Goal: Communication & Community: Connect with others

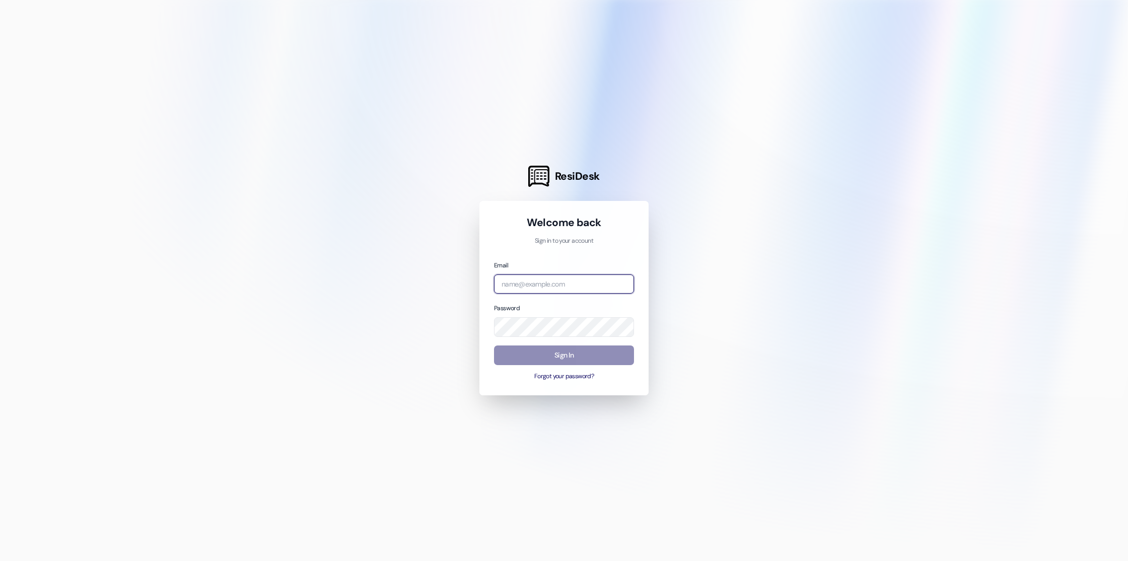
type input "[PERSON_NAME][EMAIL_ADDRESS][DOMAIN_NAME]"
click at [626, 346] on button "Sign In" at bounding box center [564, 355] width 140 height 20
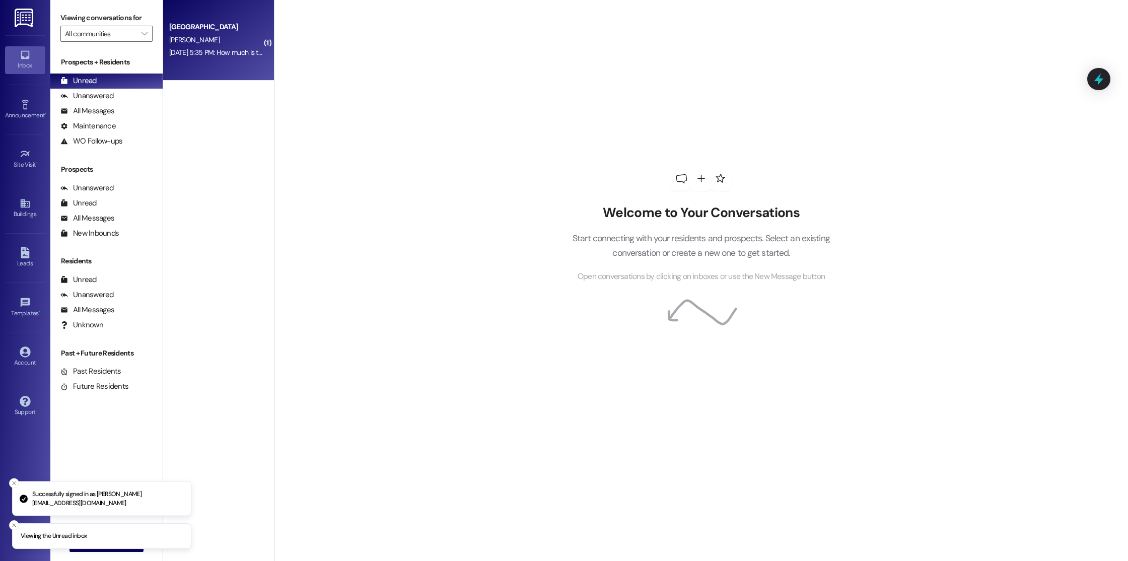
click at [262, 57] on div "[GEOGRAPHIC_DATA] [PERSON_NAME] [DATE] 5:35 PM: How much is the lease? [DATE] 5…" at bounding box center [218, 40] width 111 height 81
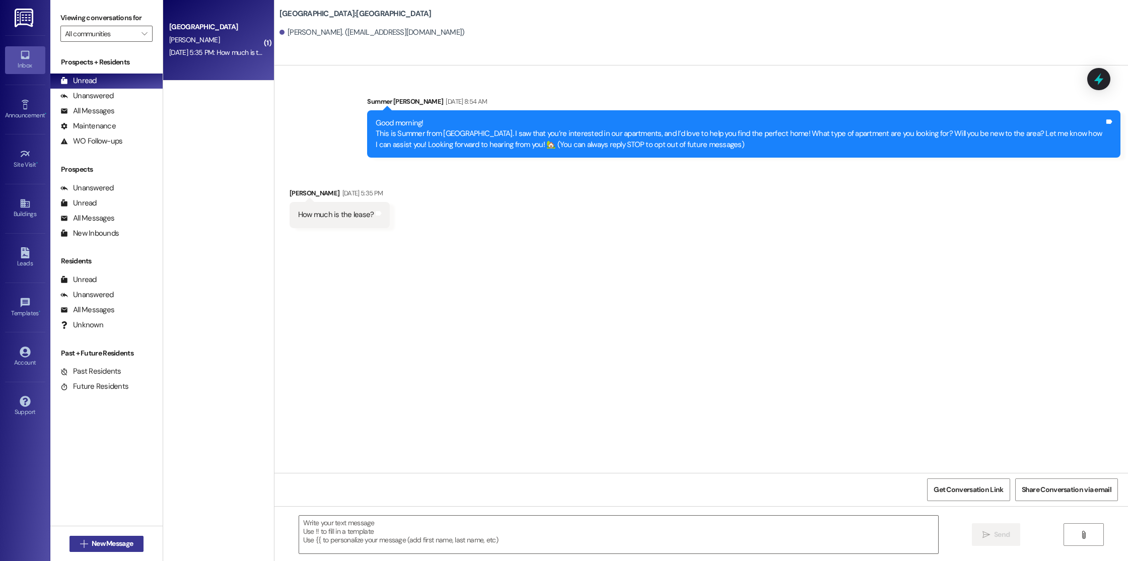
click at [92, 546] on span "New Message" at bounding box center [112, 543] width 41 height 11
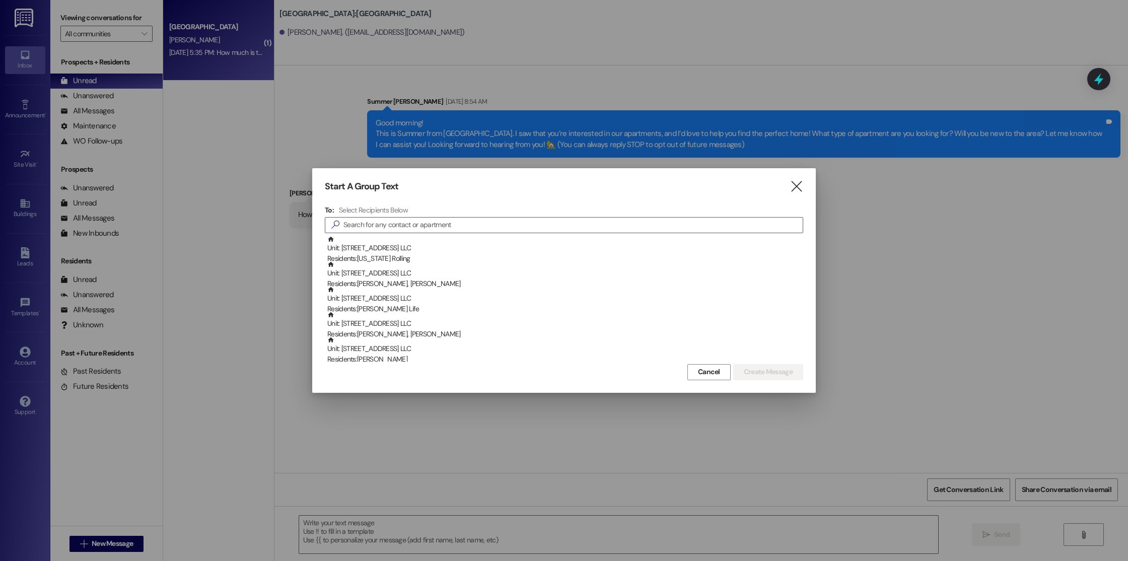
click at [17, 209] on div at bounding box center [564, 280] width 1128 height 561
click at [792, 183] on icon "" at bounding box center [796, 186] width 14 height 11
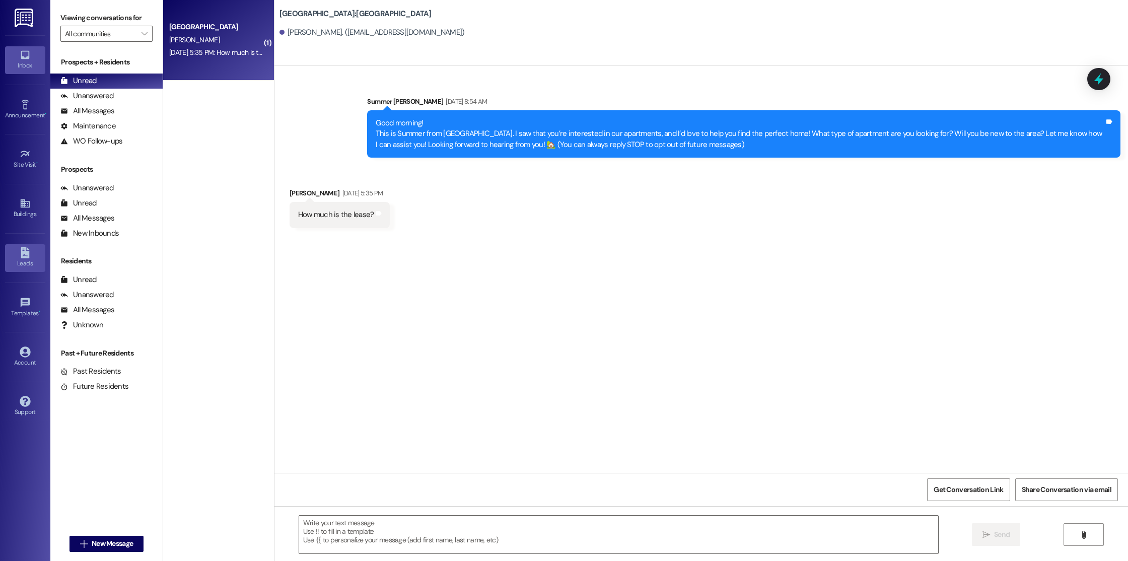
click at [11, 262] on div "Leads" at bounding box center [25, 263] width 50 height 10
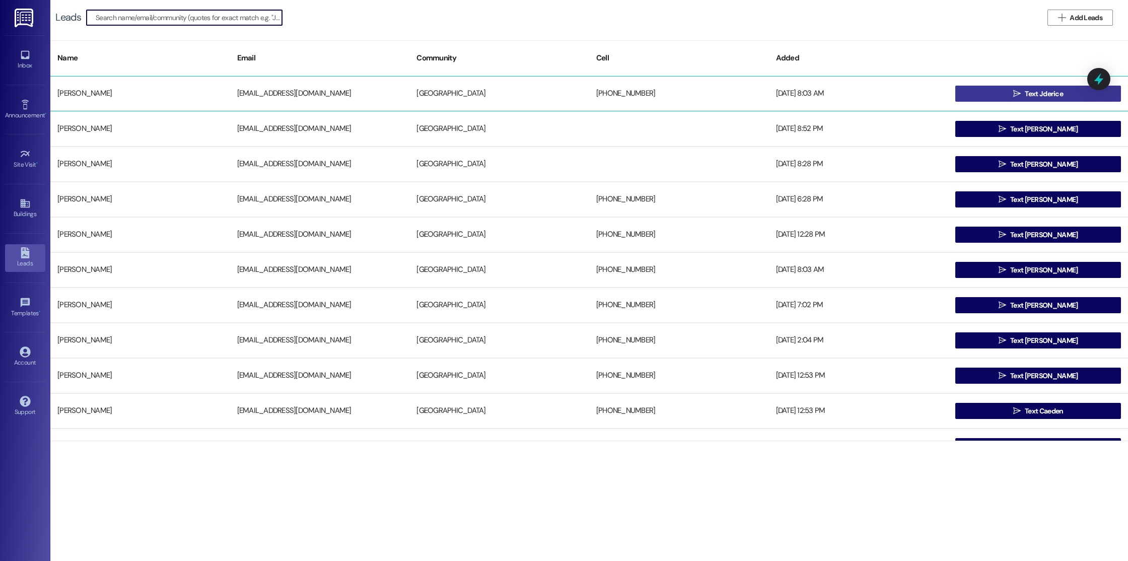
click at [997, 91] on button " Text Jderice" at bounding box center [1038, 94] width 166 height 16
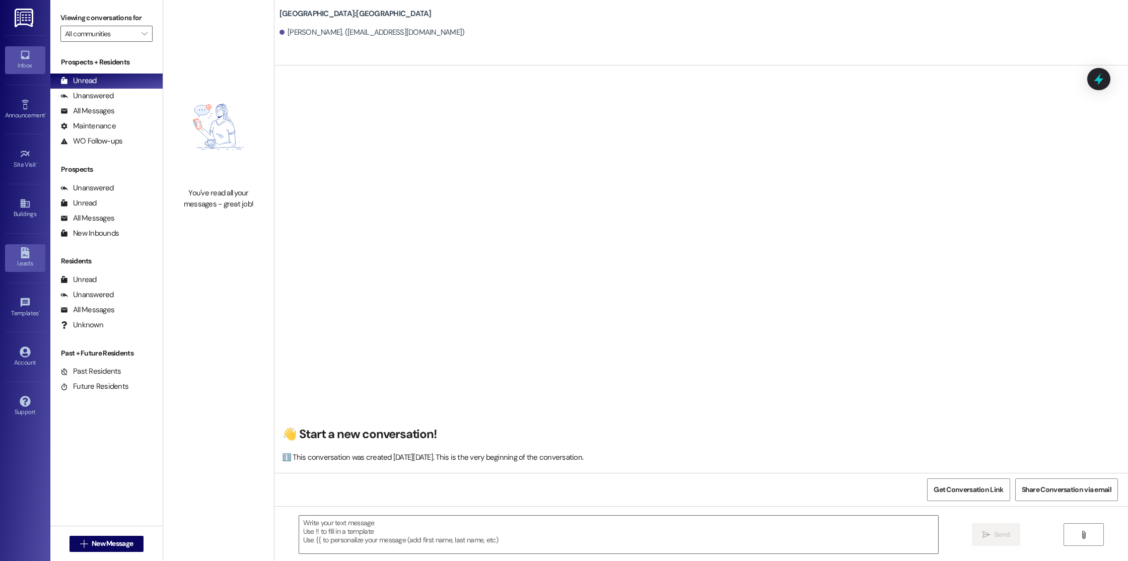
click at [23, 257] on icon at bounding box center [25, 252] width 9 height 11
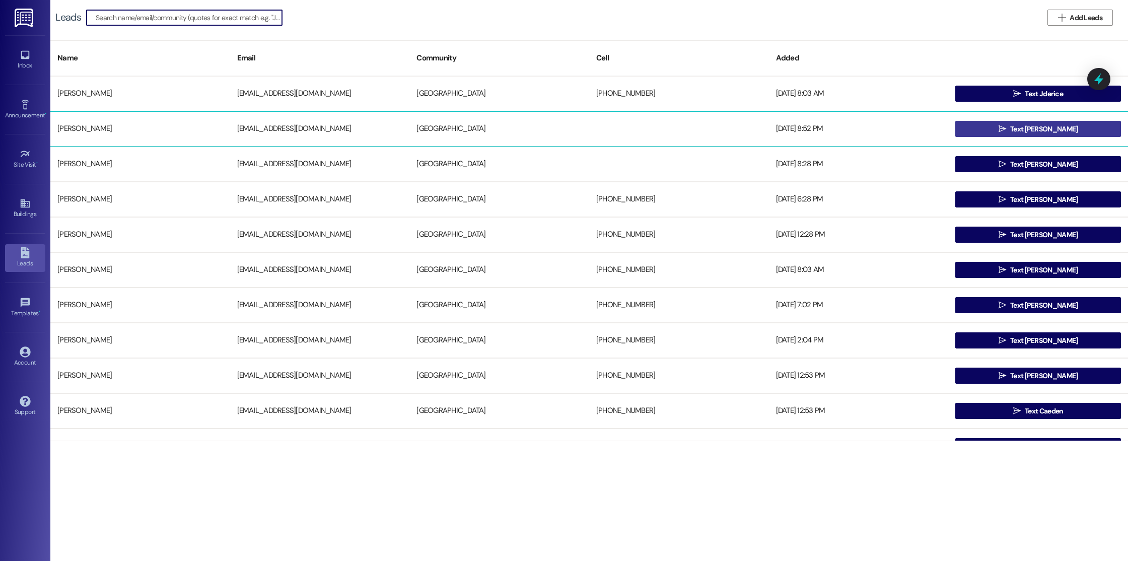
click at [1090, 124] on button " Text [PERSON_NAME]" at bounding box center [1038, 129] width 166 height 16
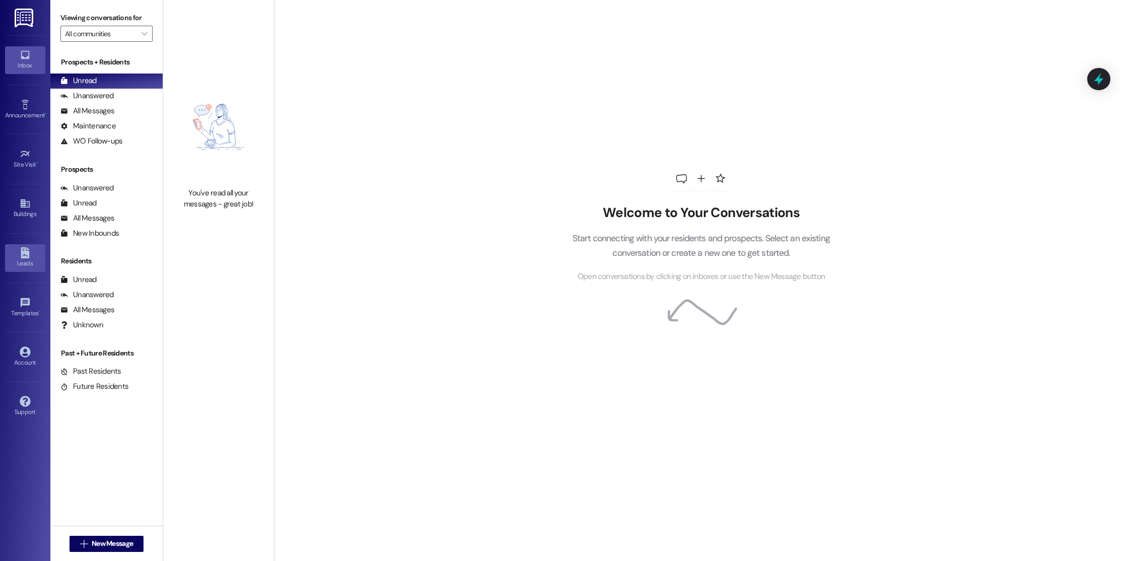
click at [14, 251] on link "Leads" at bounding box center [25, 257] width 40 height 27
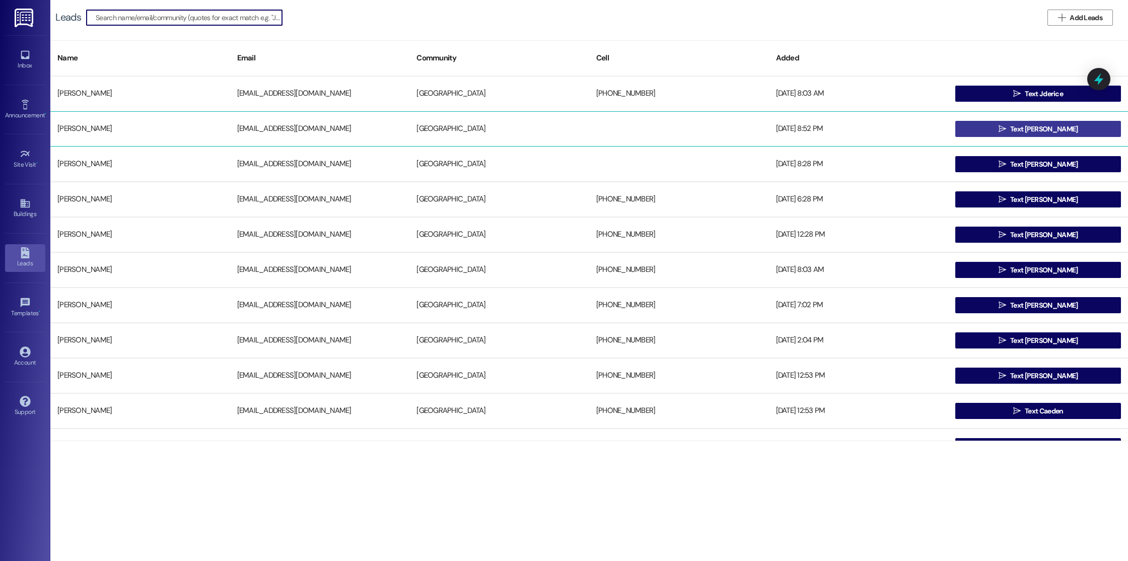
click at [1063, 126] on button " Text [PERSON_NAME]" at bounding box center [1038, 129] width 166 height 16
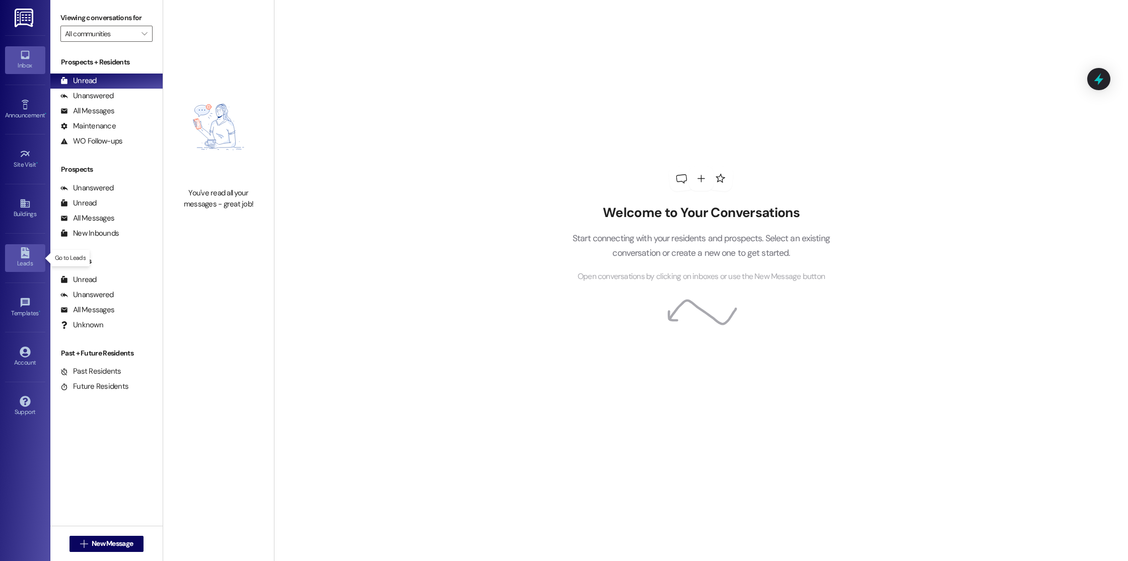
click at [33, 259] on div "Leads" at bounding box center [25, 263] width 50 height 10
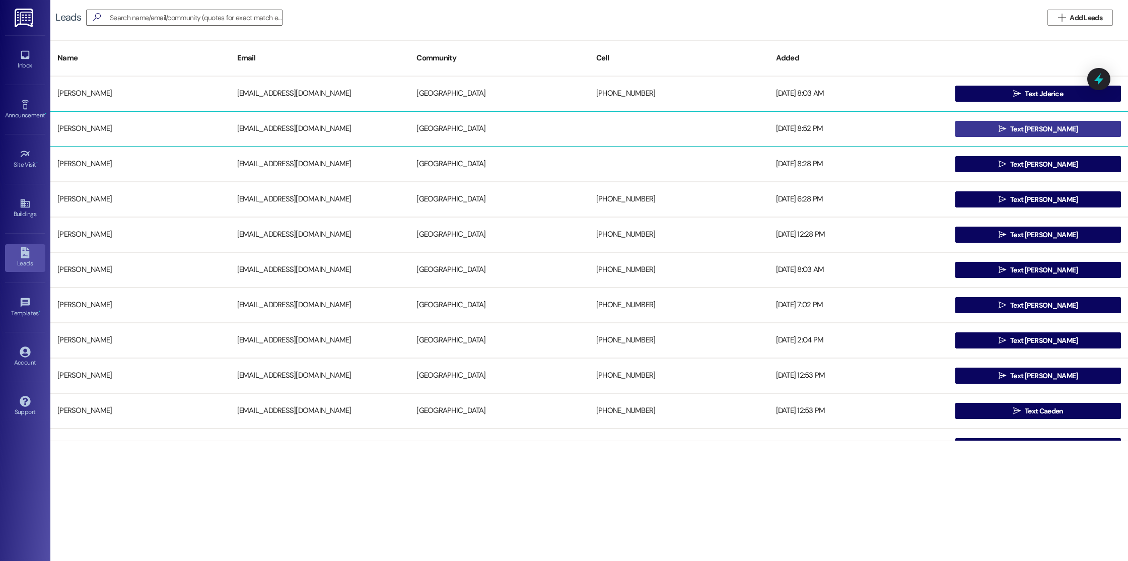
click at [979, 125] on button " Text [PERSON_NAME]" at bounding box center [1038, 129] width 166 height 16
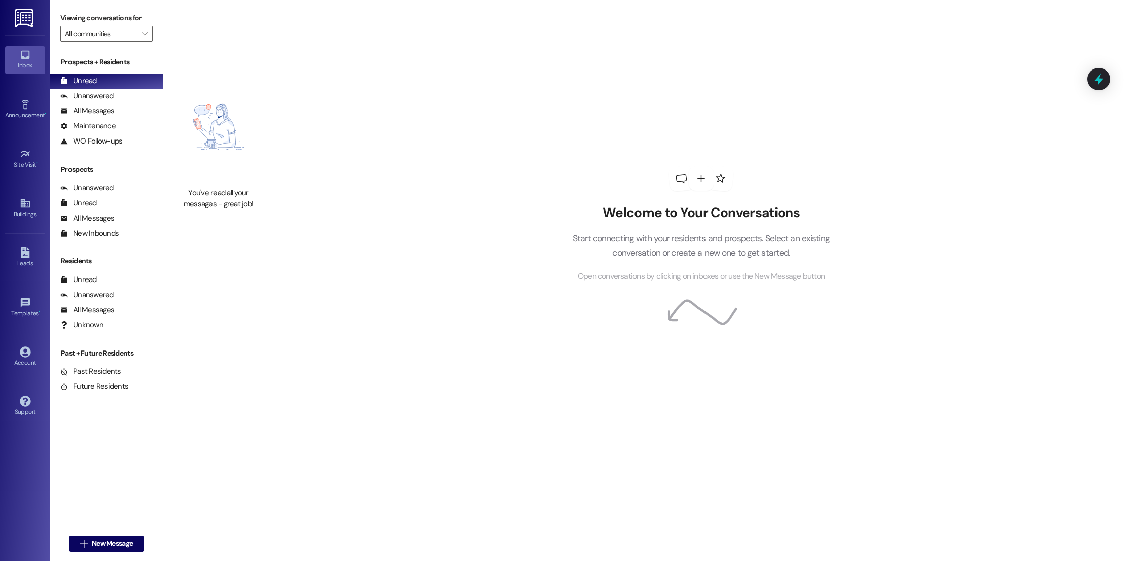
click at [564, 304] on div "Welcome to Your Conversations Start connecting with your residents and prospect…" at bounding box center [701, 224] width 302 height 449
click at [683, 319] on icon at bounding box center [701, 312] width 75 height 73
click at [107, 112] on div "All Messages" at bounding box center [87, 111] width 54 height 11
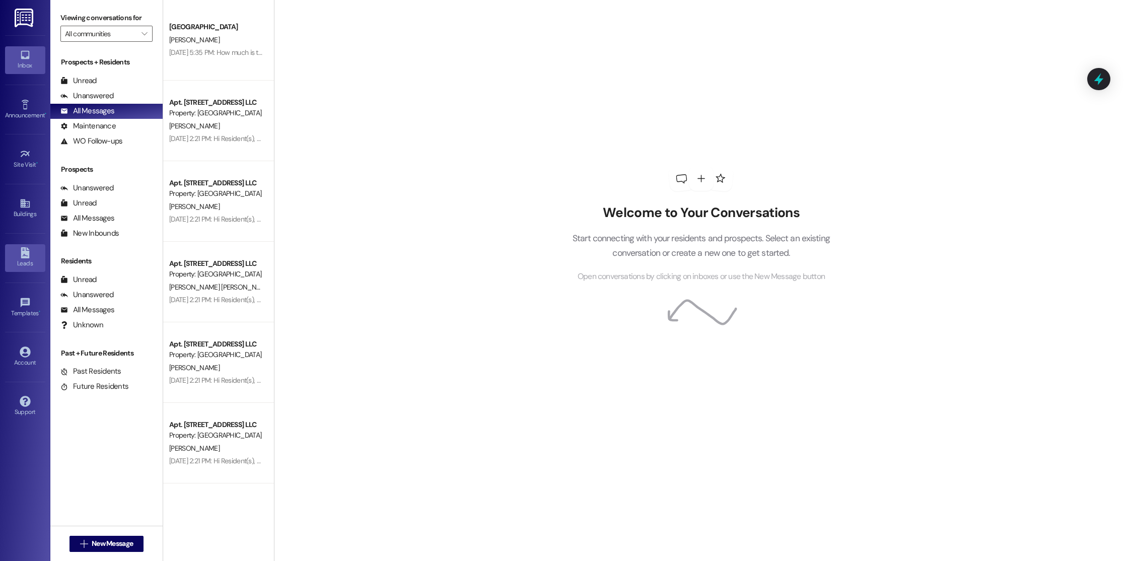
click at [21, 254] on icon at bounding box center [25, 252] width 9 height 11
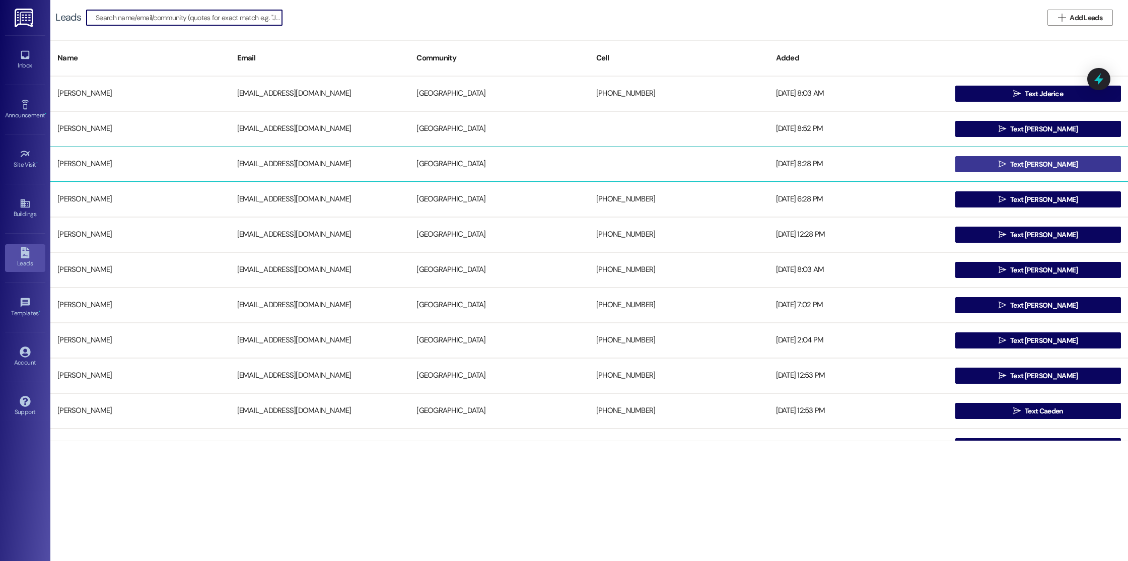
click at [1067, 166] on button " Text [PERSON_NAME]" at bounding box center [1038, 164] width 166 height 16
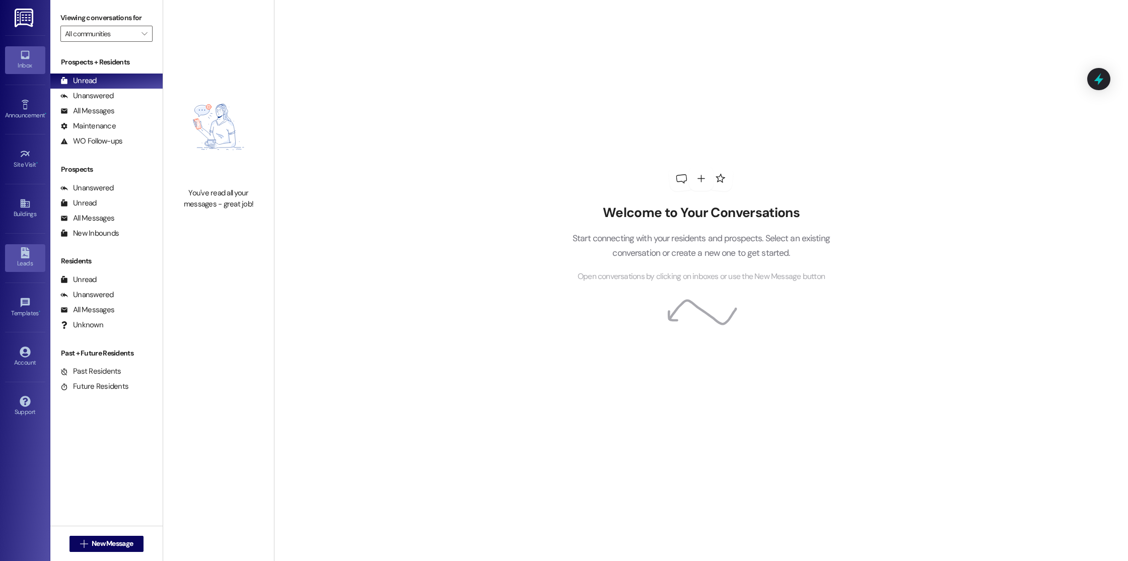
click at [8, 266] on div "Leads" at bounding box center [25, 263] width 50 height 10
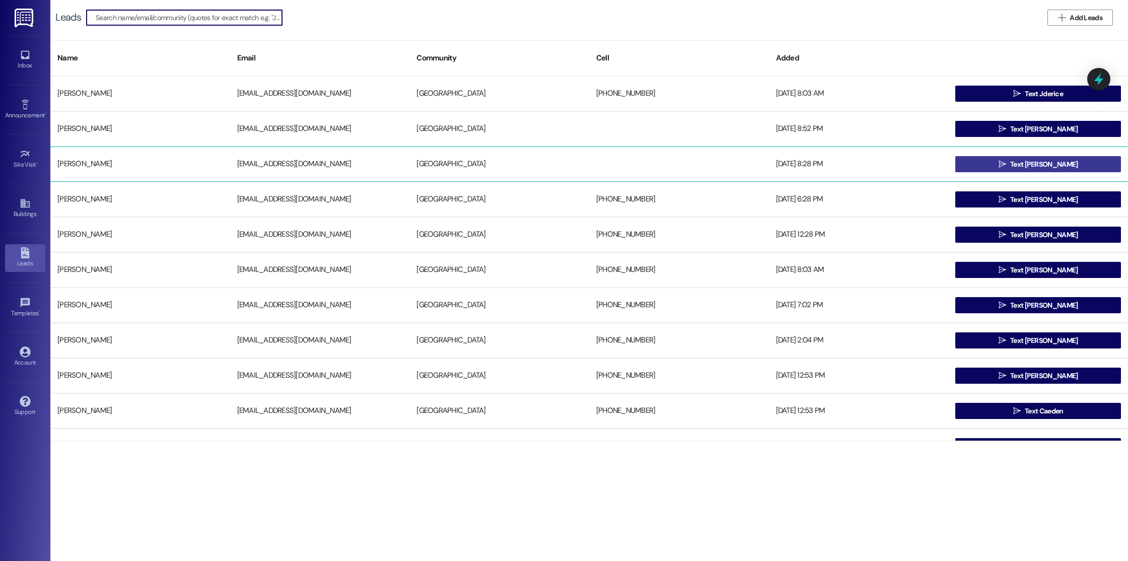
click at [1107, 164] on button " Text [PERSON_NAME]" at bounding box center [1038, 164] width 166 height 16
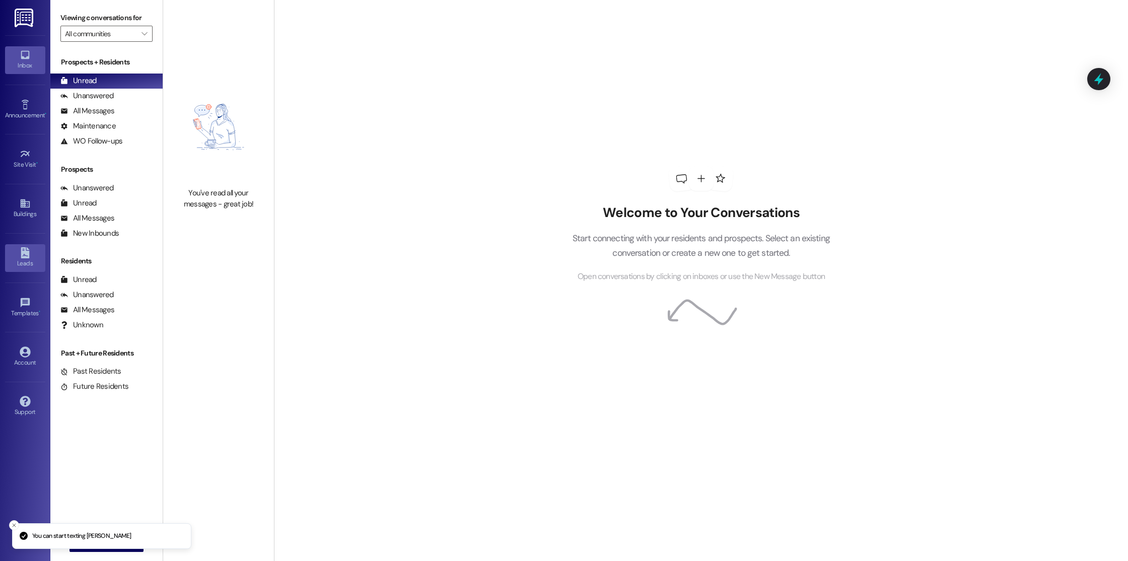
click at [10, 268] on div "Leads" at bounding box center [25, 263] width 50 height 10
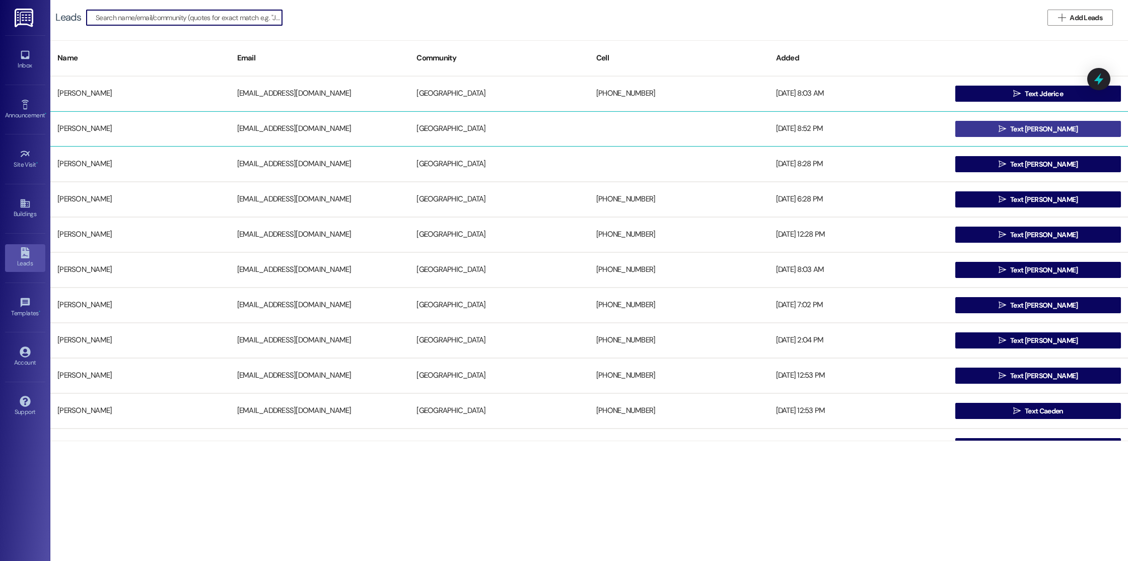
click at [1072, 127] on button " Text [PERSON_NAME]" at bounding box center [1038, 129] width 166 height 16
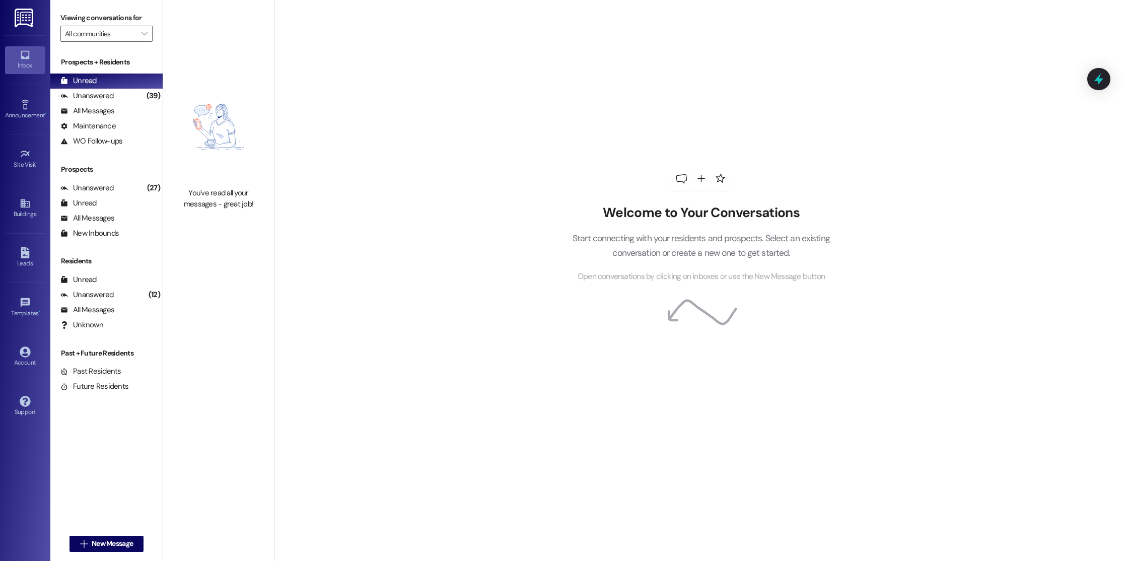
click at [63, 553] on div " New Message" at bounding box center [106, 543] width 112 height 35
click at [69, 549] on button " New Message" at bounding box center [106, 544] width 75 height 16
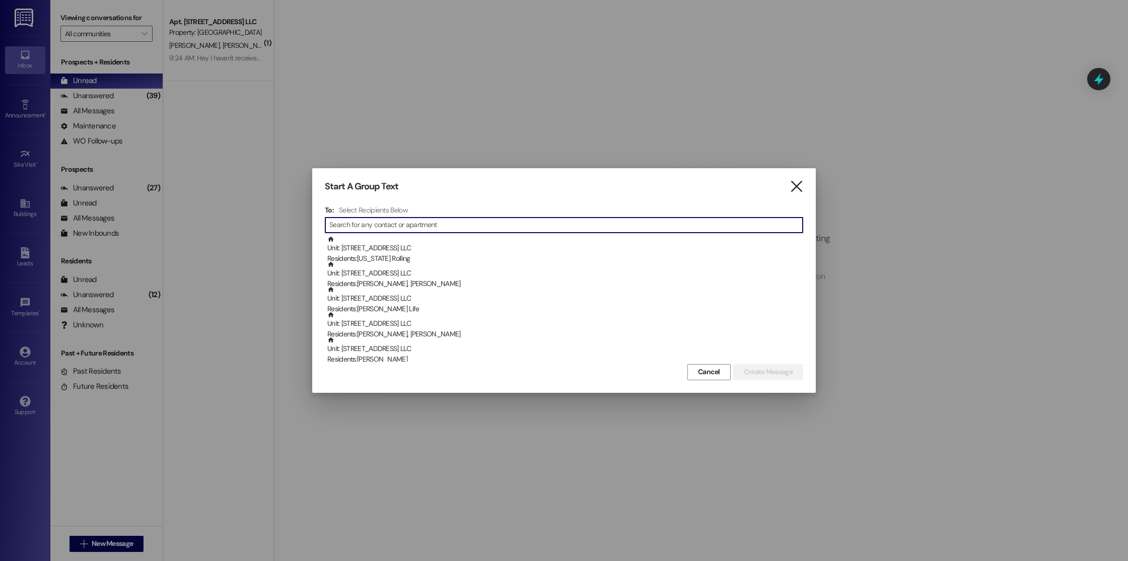
click at [798, 186] on icon "" at bounding box center [796, 186] width 14 height 11
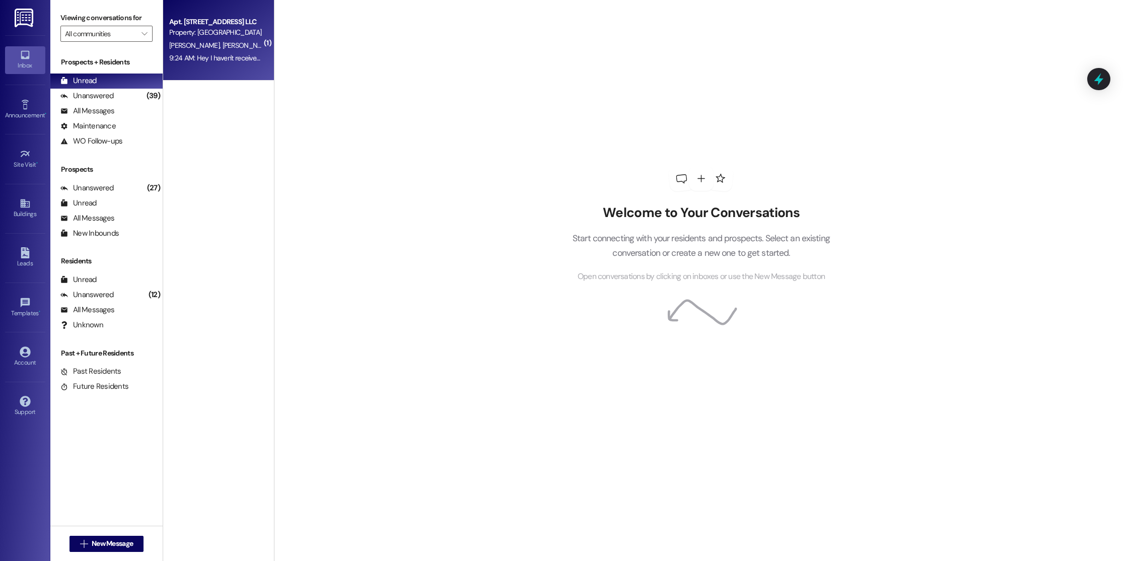
click at [224, 41] on span "[PERSON_NAME]" at bounding box center [247, 45] width 50 height 9
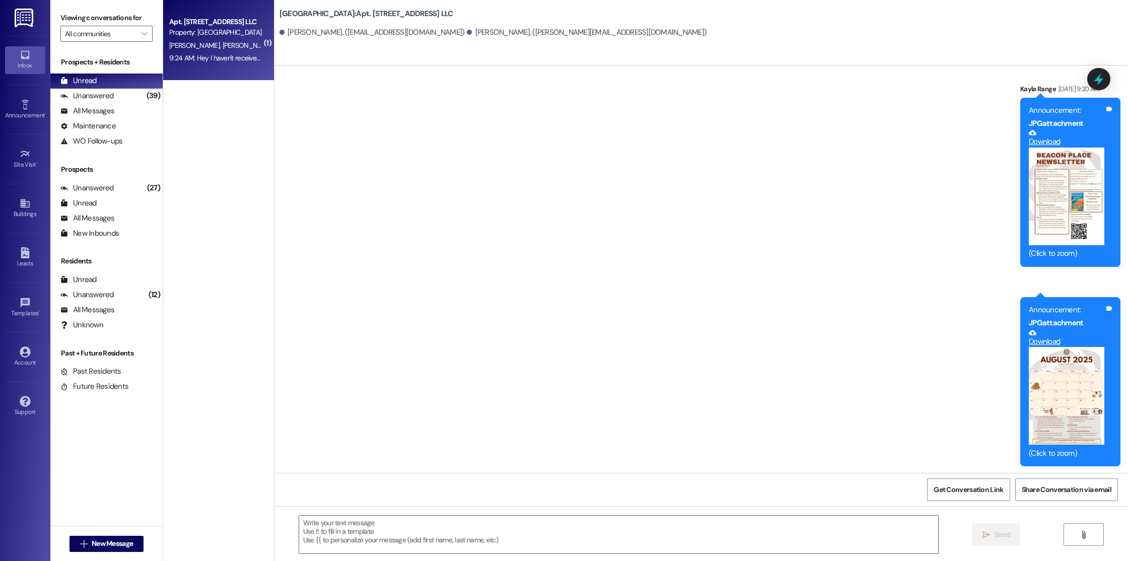
scroll to position [19367, 0]
